Goal: Task Accomplishment & Management: Use online tool/utility

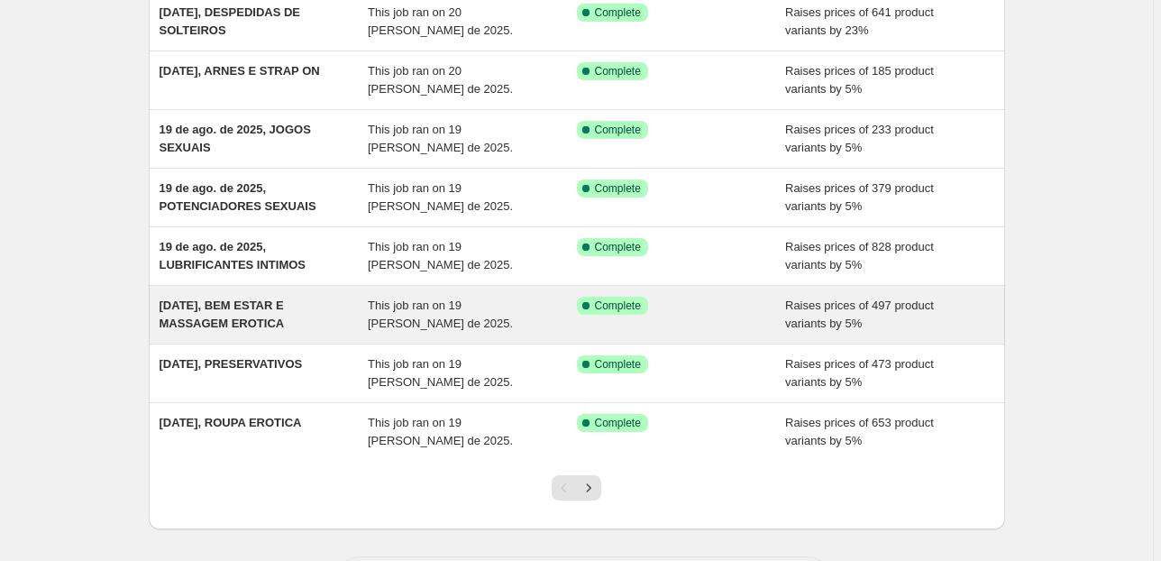
scroll to position [220, 0]
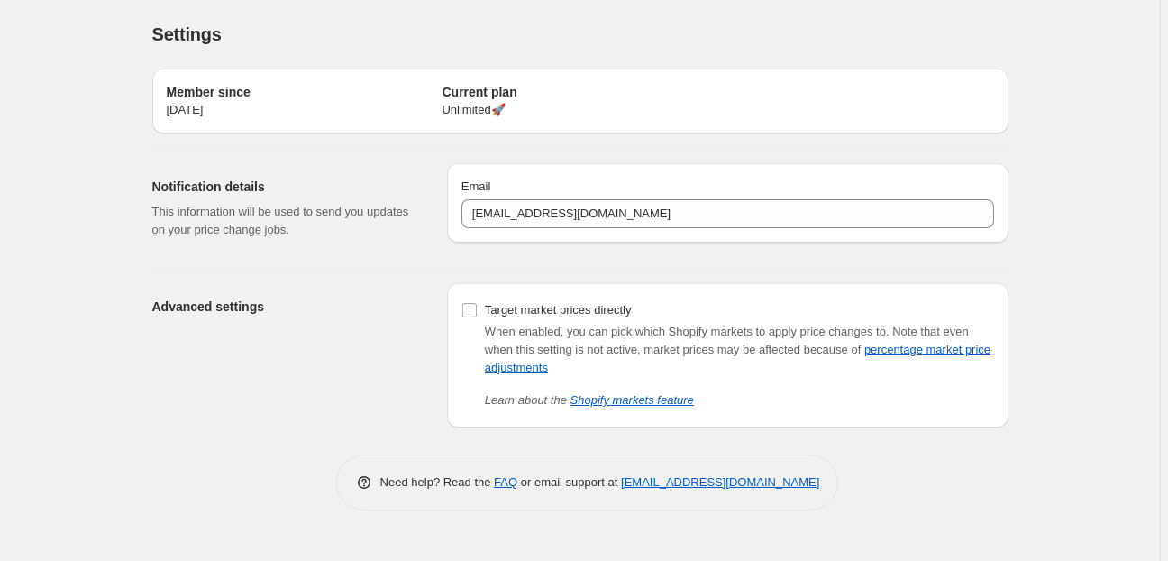
click at [331, 321] on div "Advanced settings" at bounding box center [292, 355] width 280 height 144
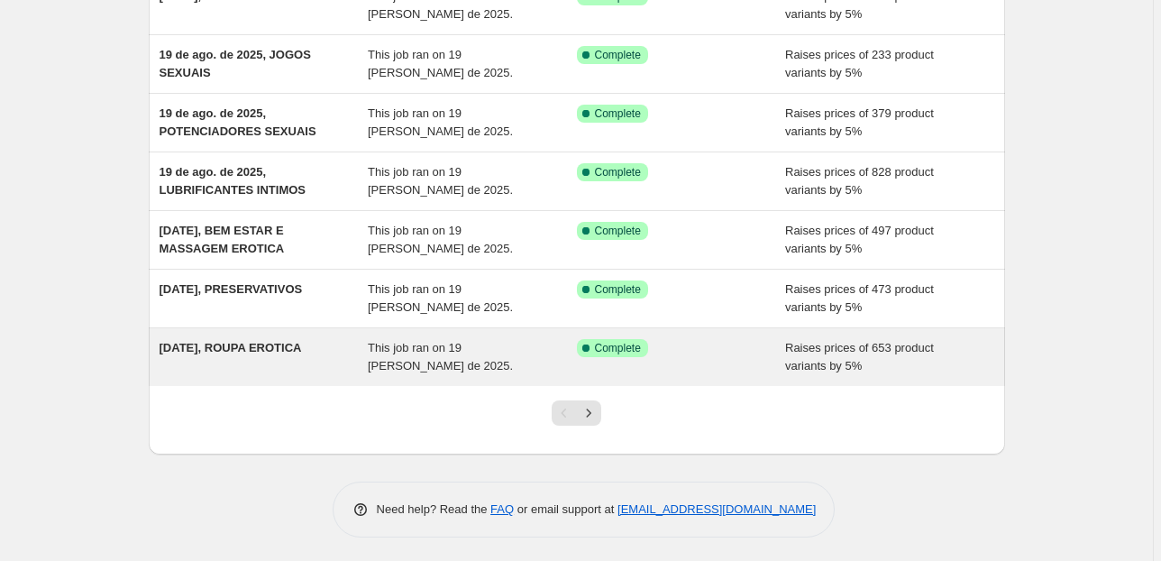
scroll to position [364, 0]
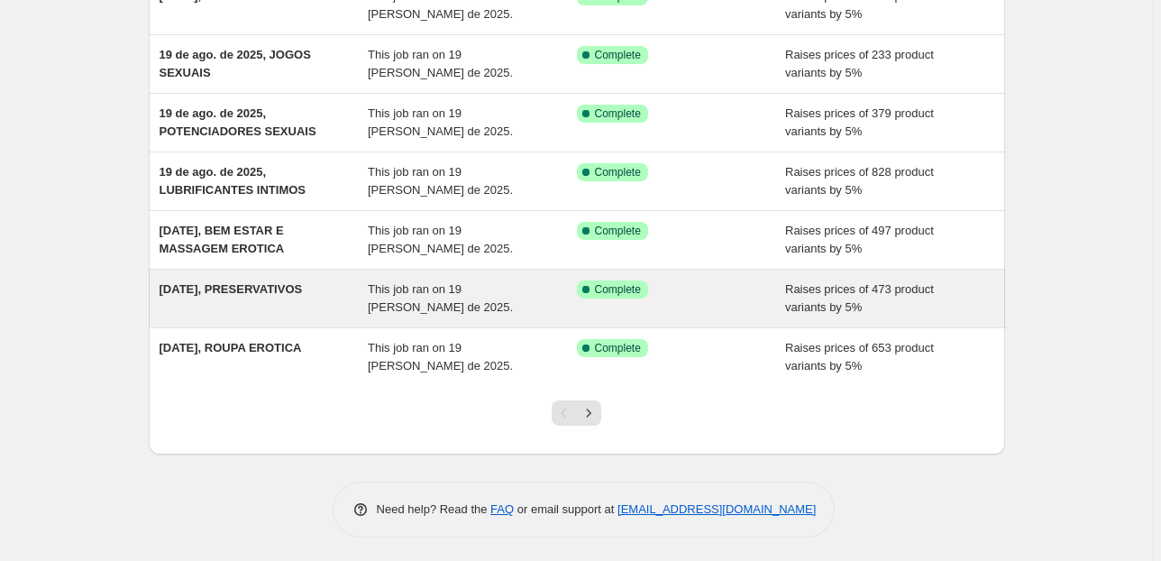
click at [261, 282] on span "[DATE], PRESERVATIVOS" at bounding box center [231, 289] width 143 height 14
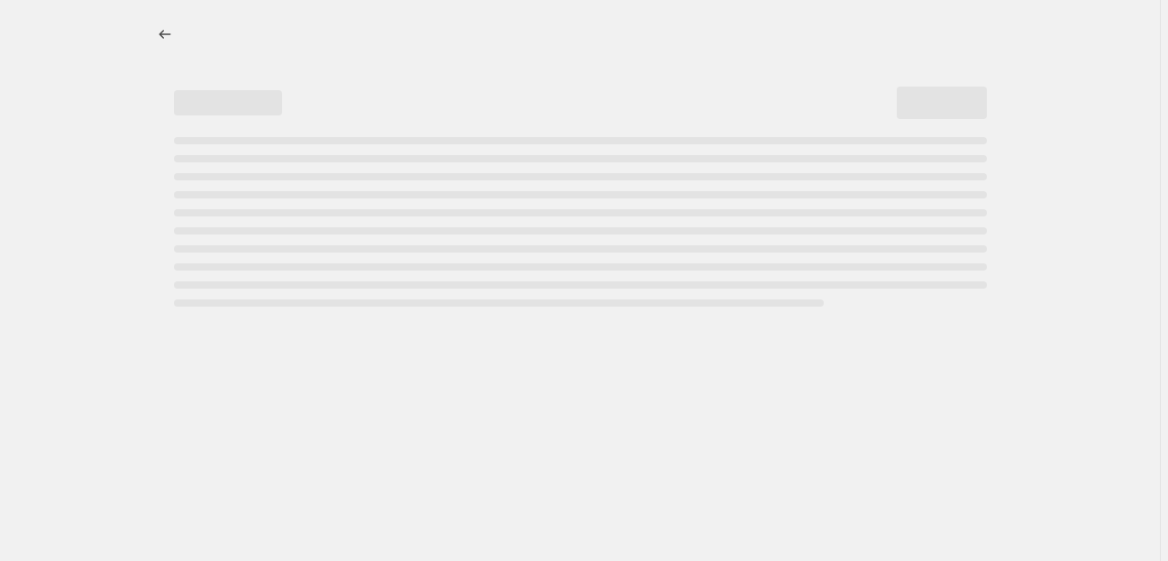
select select "percentage"
select select "pp"
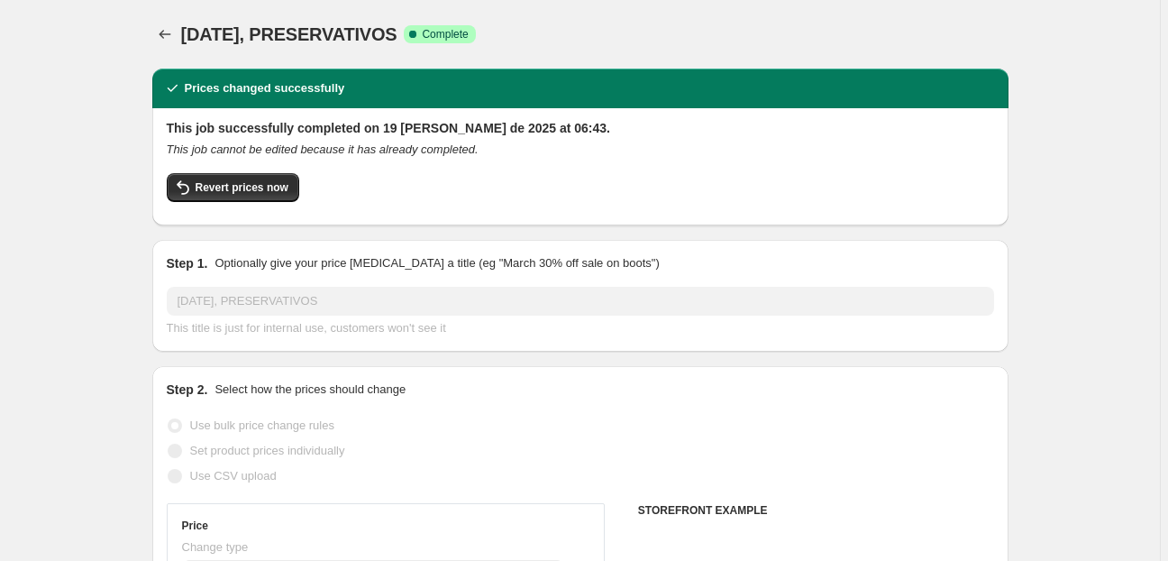
select select "collection"
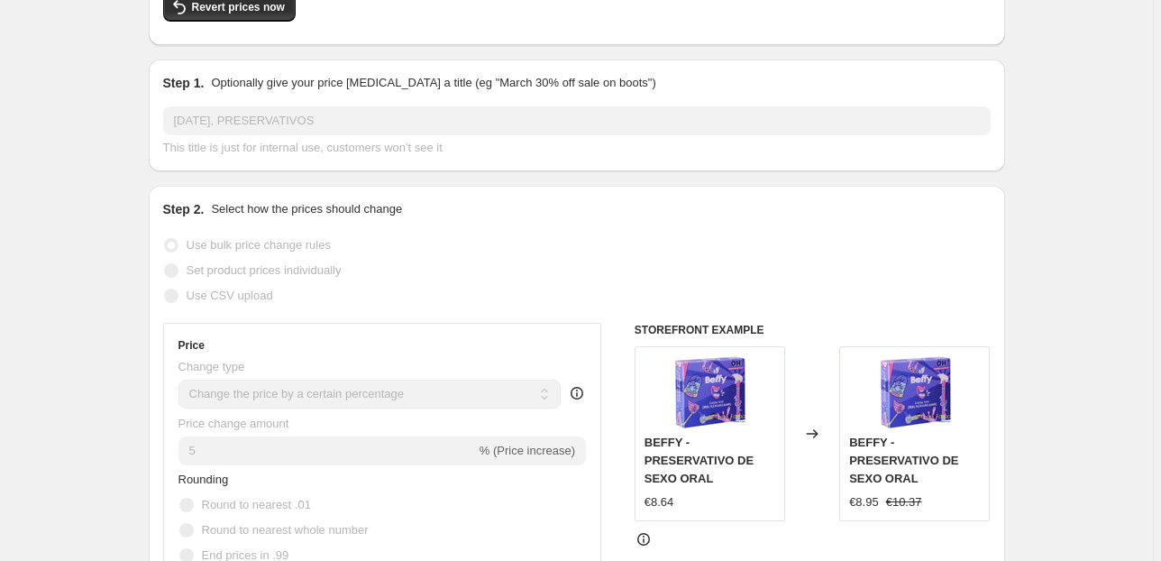
scroll to position [72, 0]
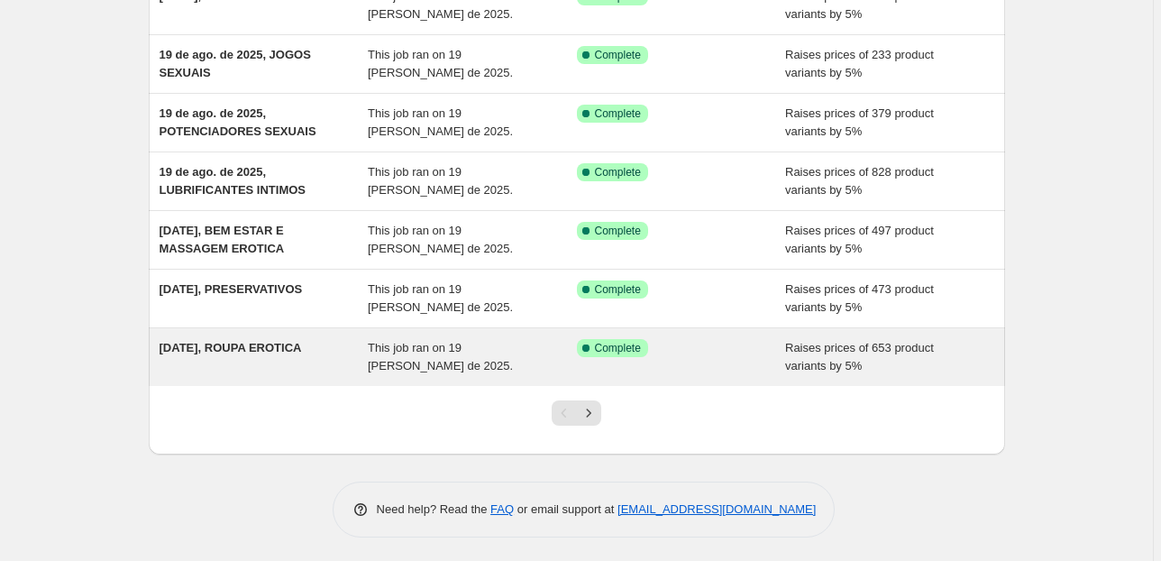
scroll to position [364, 0]
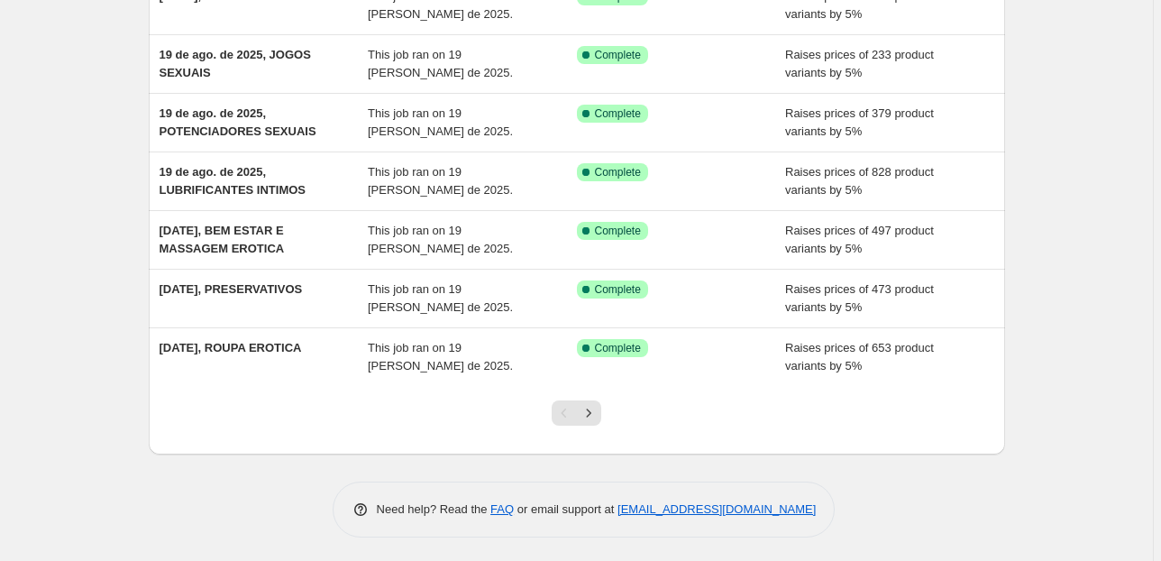
click at [612, 416] on div at bounding box center [576, 420] width 73 height 69
click at [588, 407] on icon "Next" at bounding box center [589, 413] width 18 height 18
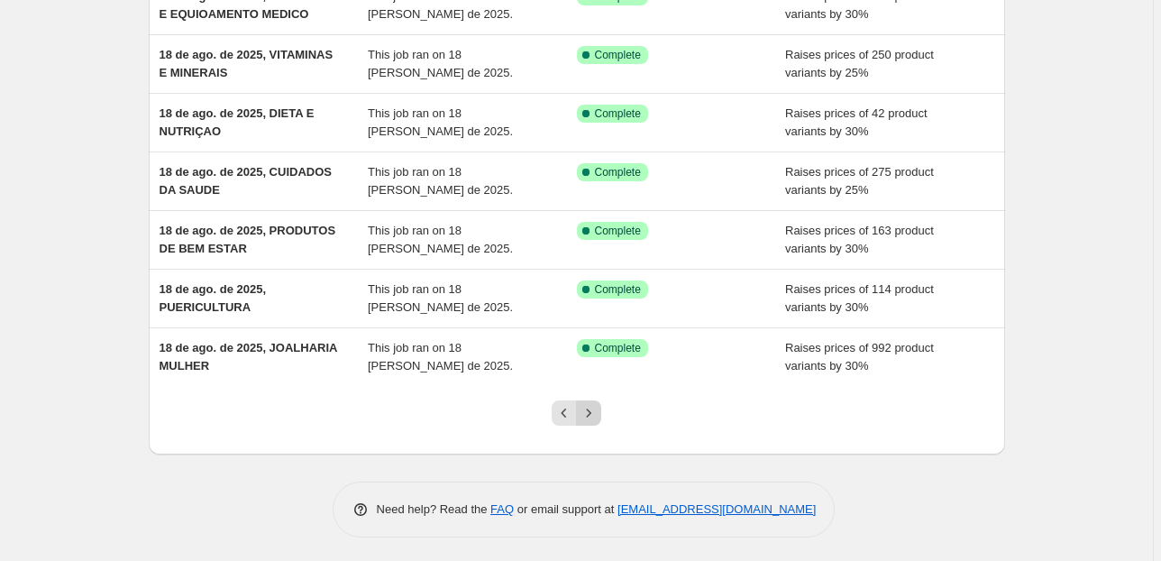
click at [595, 417] on icon "Next" at bounding box center [589, 413] width 18 height 18
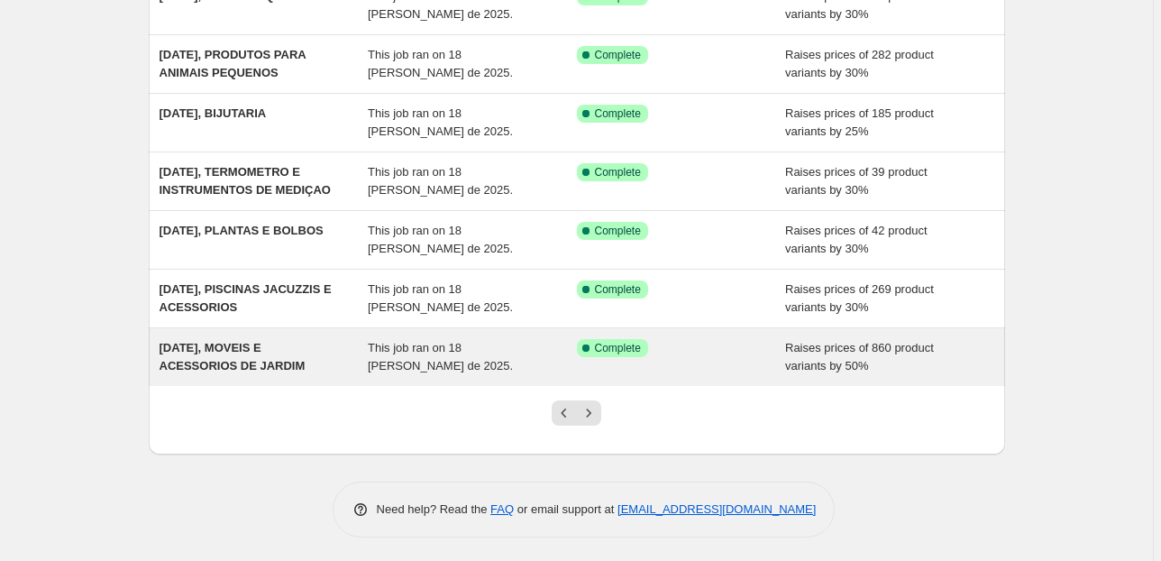
click at [261, 361] on span "[DATE], MOVEIS E ACESSORIOS DE JARDIM" at bounding box center [233, 357] width 146 height 32
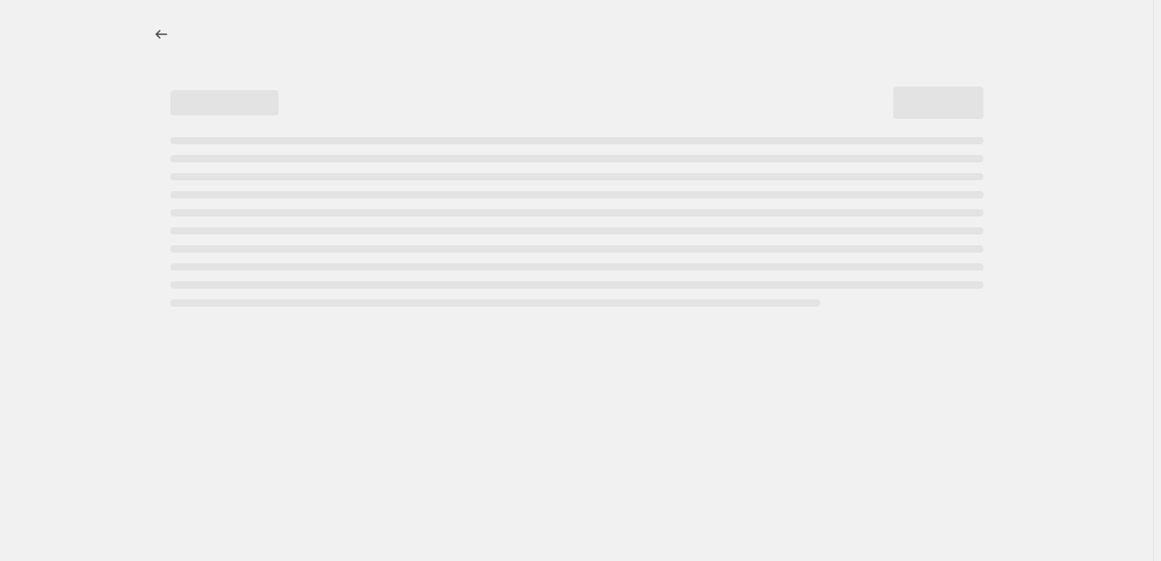
select select "percentage"
select select "pp"
select select "collection"
